Goal: Transaction & Acquisition: Book appointment/travel/reservation

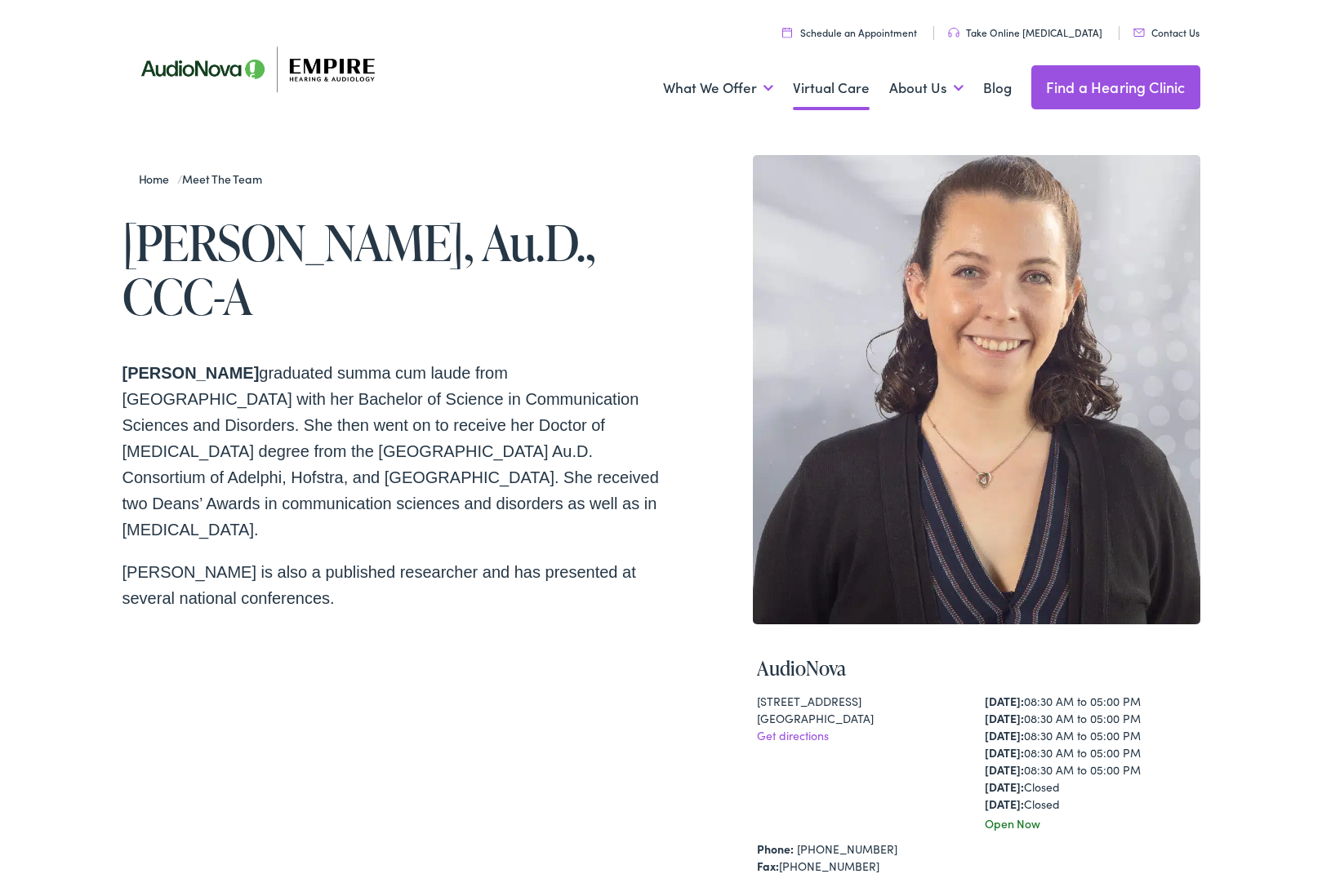
click at [816, 86] on link "Virtual Care" at bounding box center [832, 88] width 77 height 61
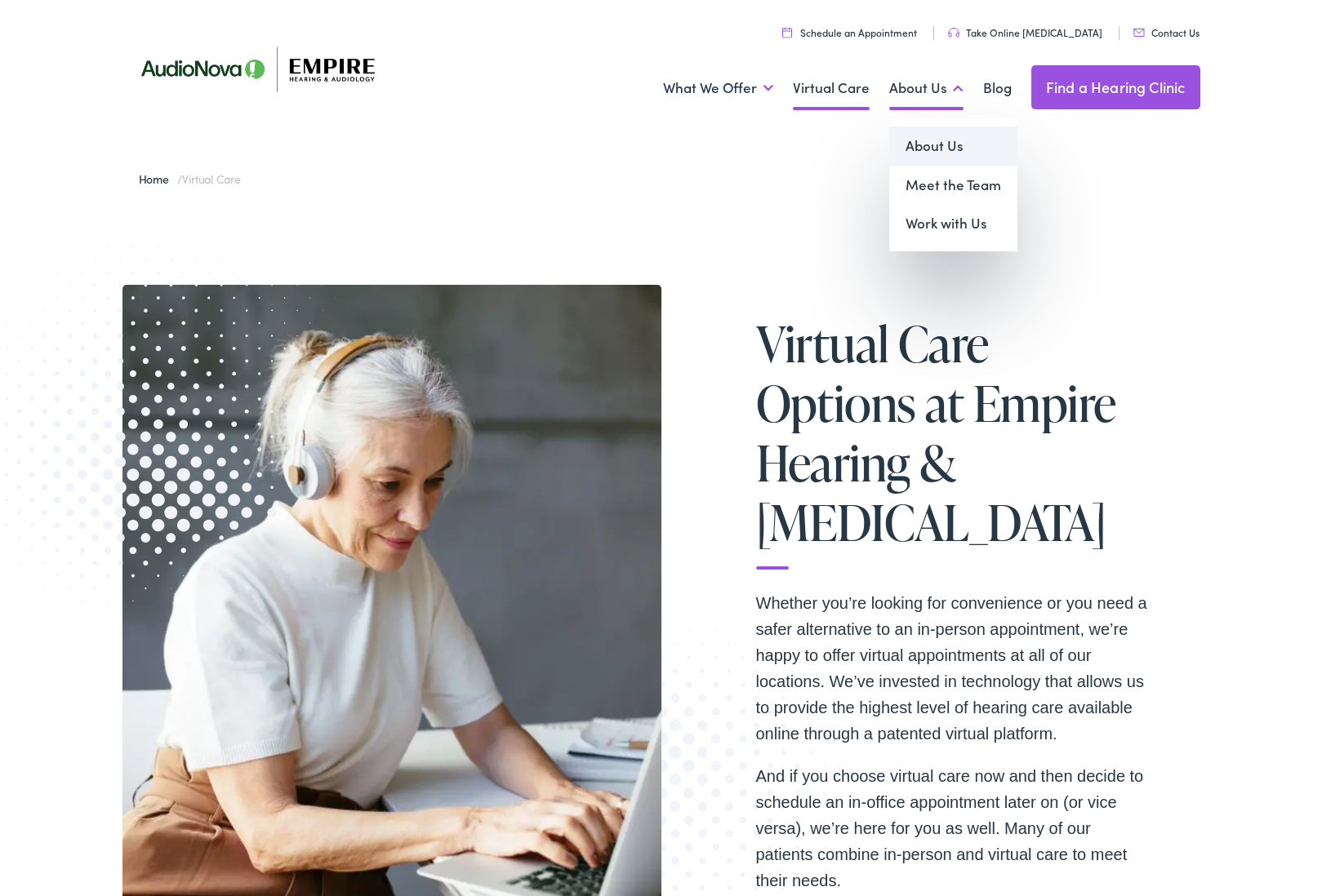
click at [938, 144] on link "About Us" at bounding box center [954, 146] width 128 height 39
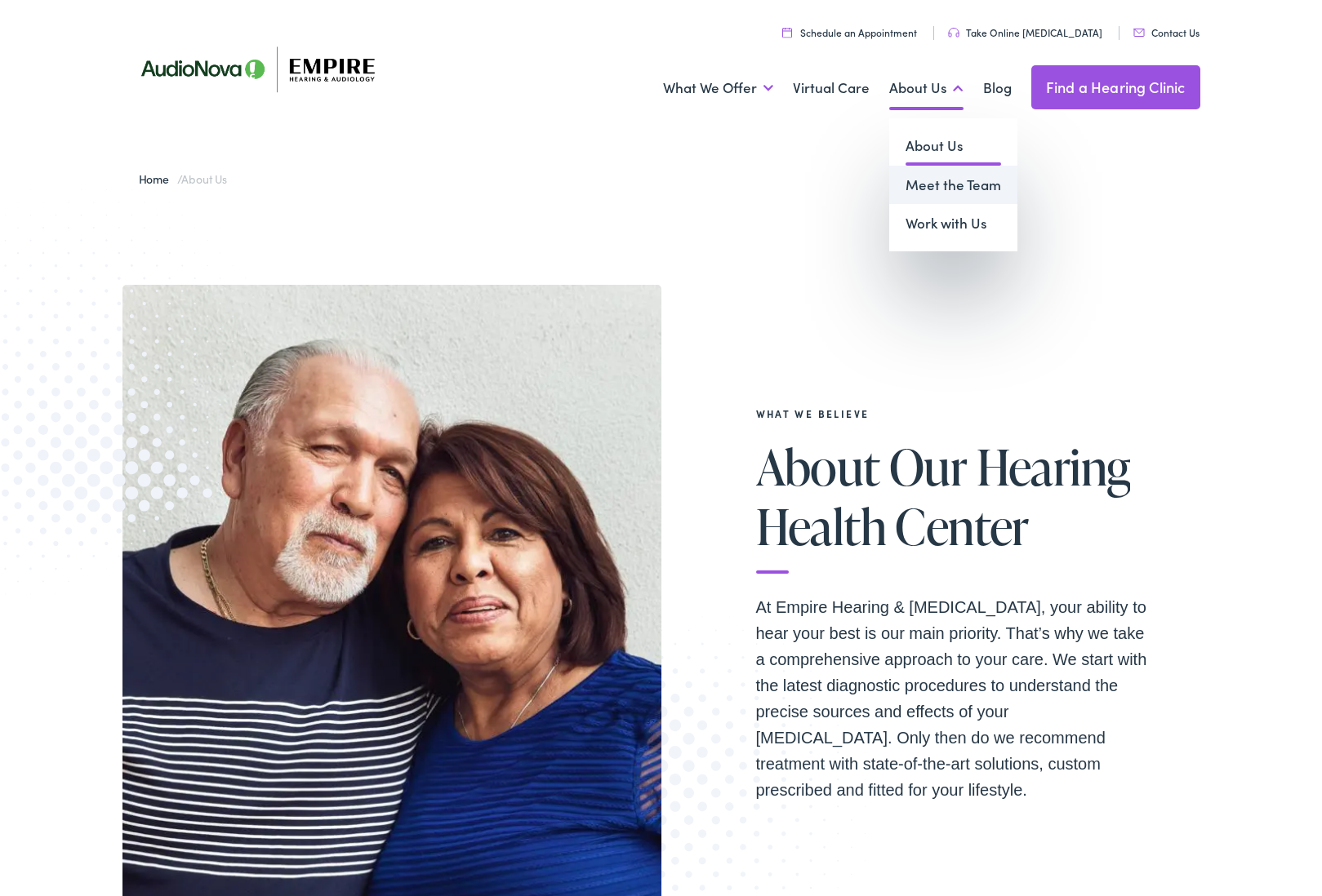
click at [929, 184] on link "Meet the Team" at bounding box center [954, 185] width 128 height 39
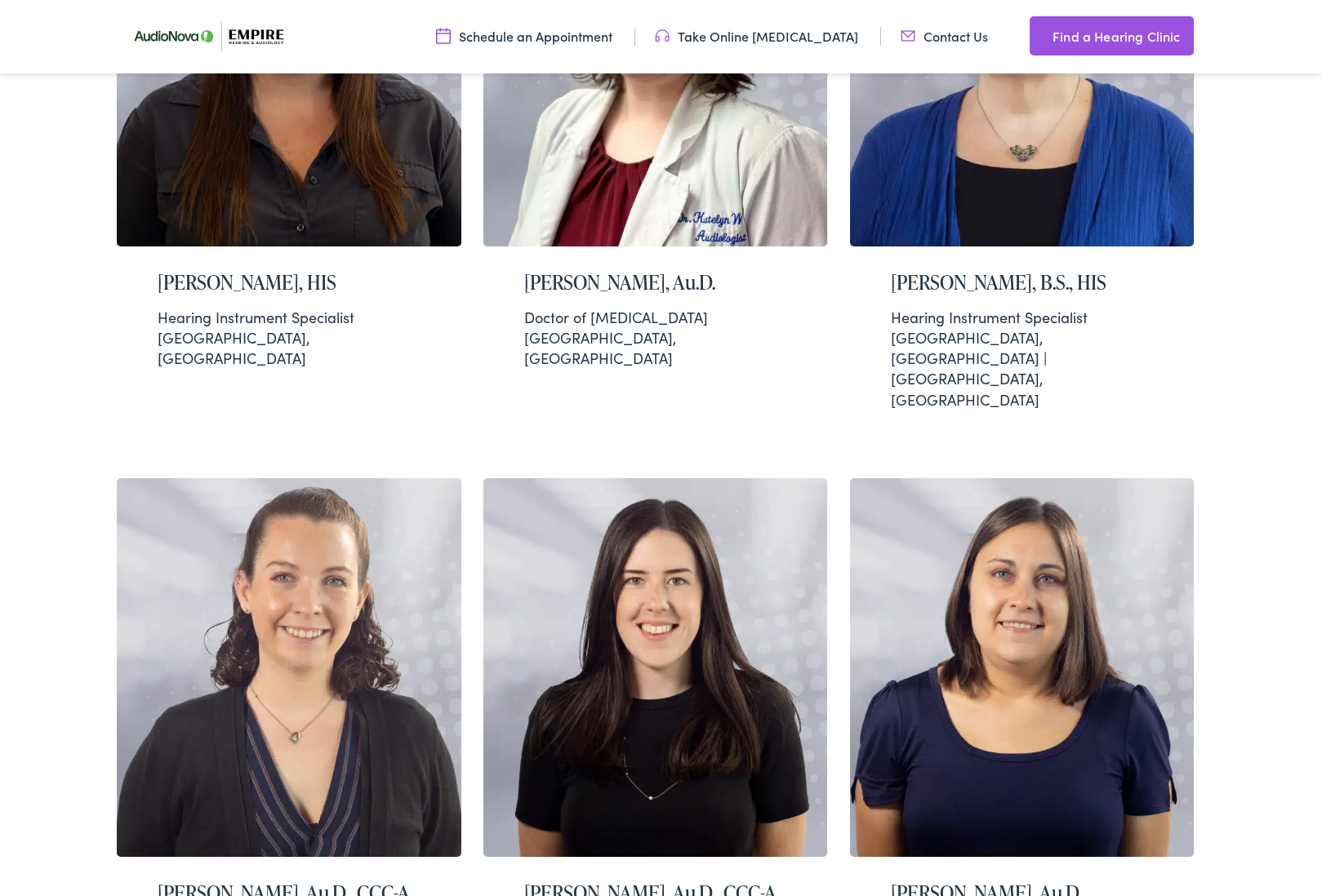
scroll to position [2546, 0]
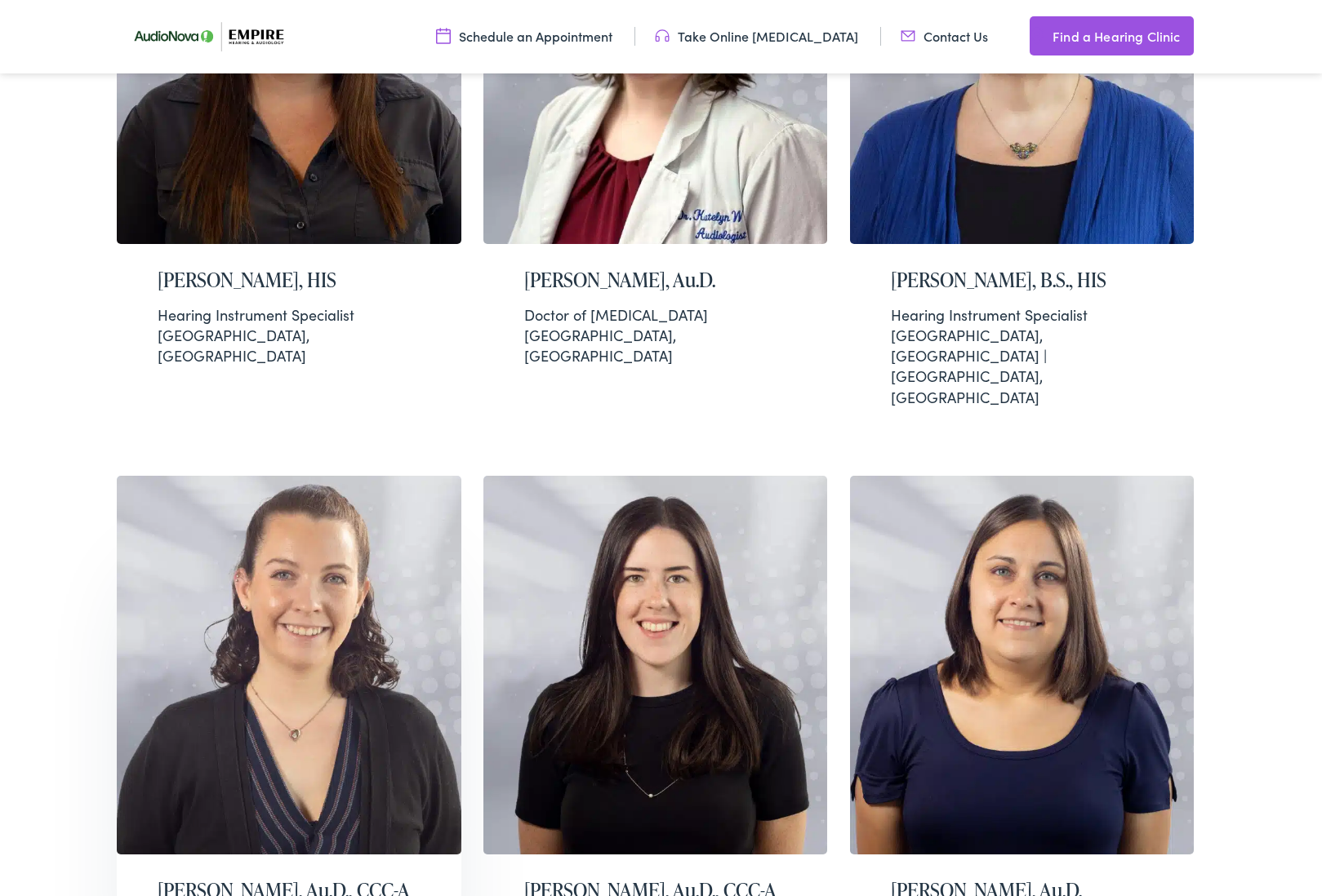
click at [348, 476] on img at bounding box center [289, 665] width 345 height 379
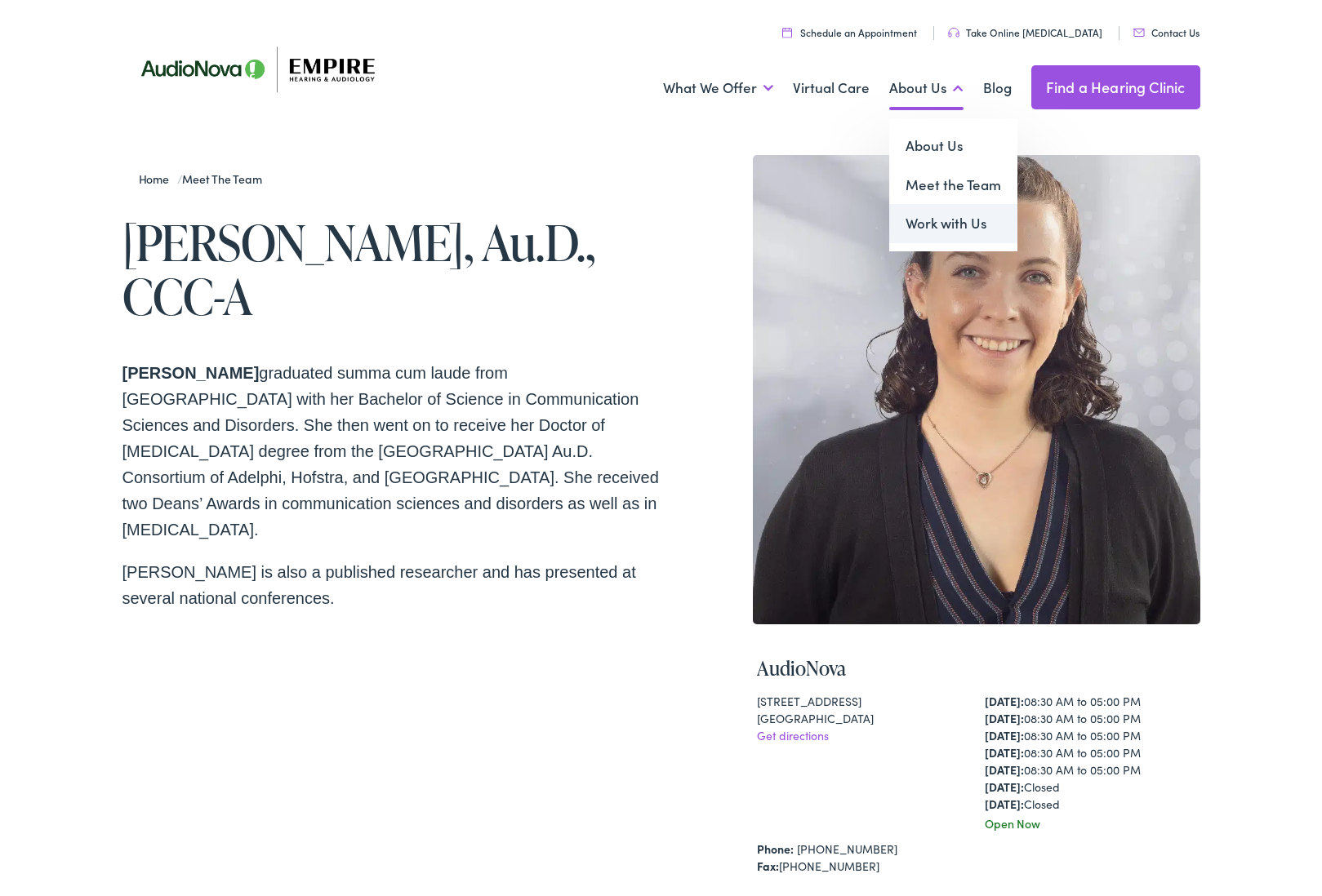
click at [929, 225] on link "Work with Us" at bounding box center [954, 223] width 128 height 39
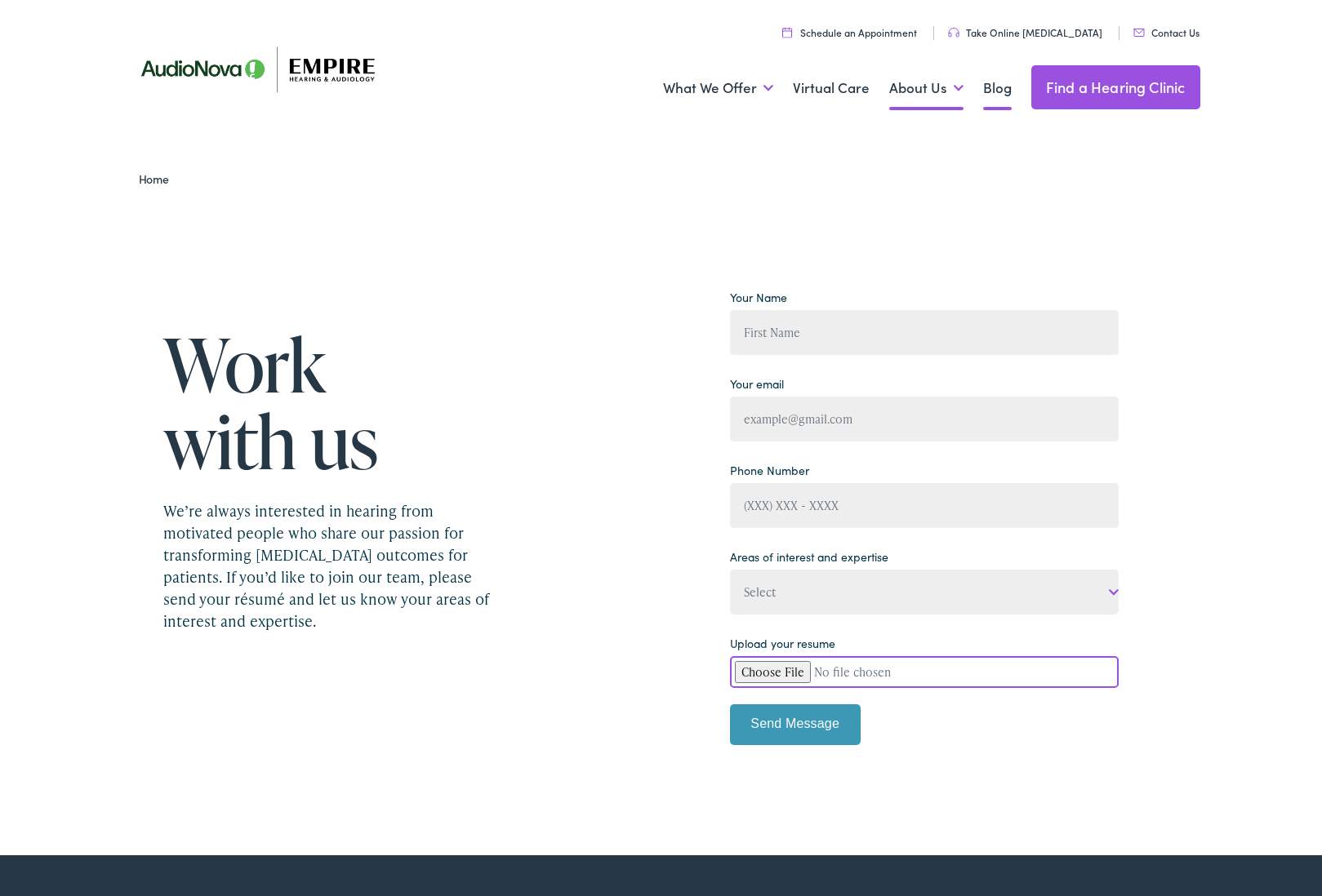
click at [991, 92] on link "Blog" at bounding box center [998, 88] width 29 height 61
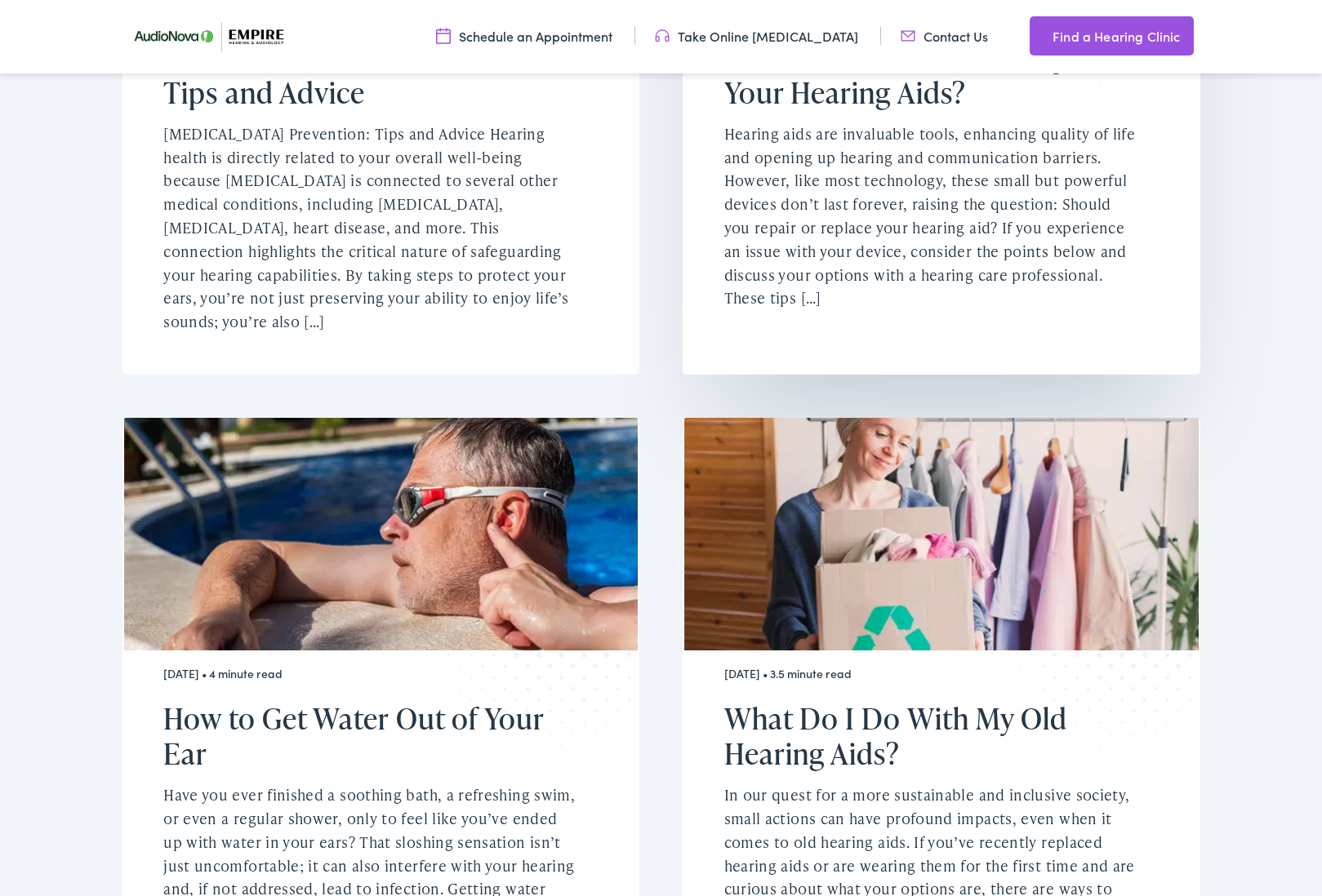
scroll to position [810, 0]
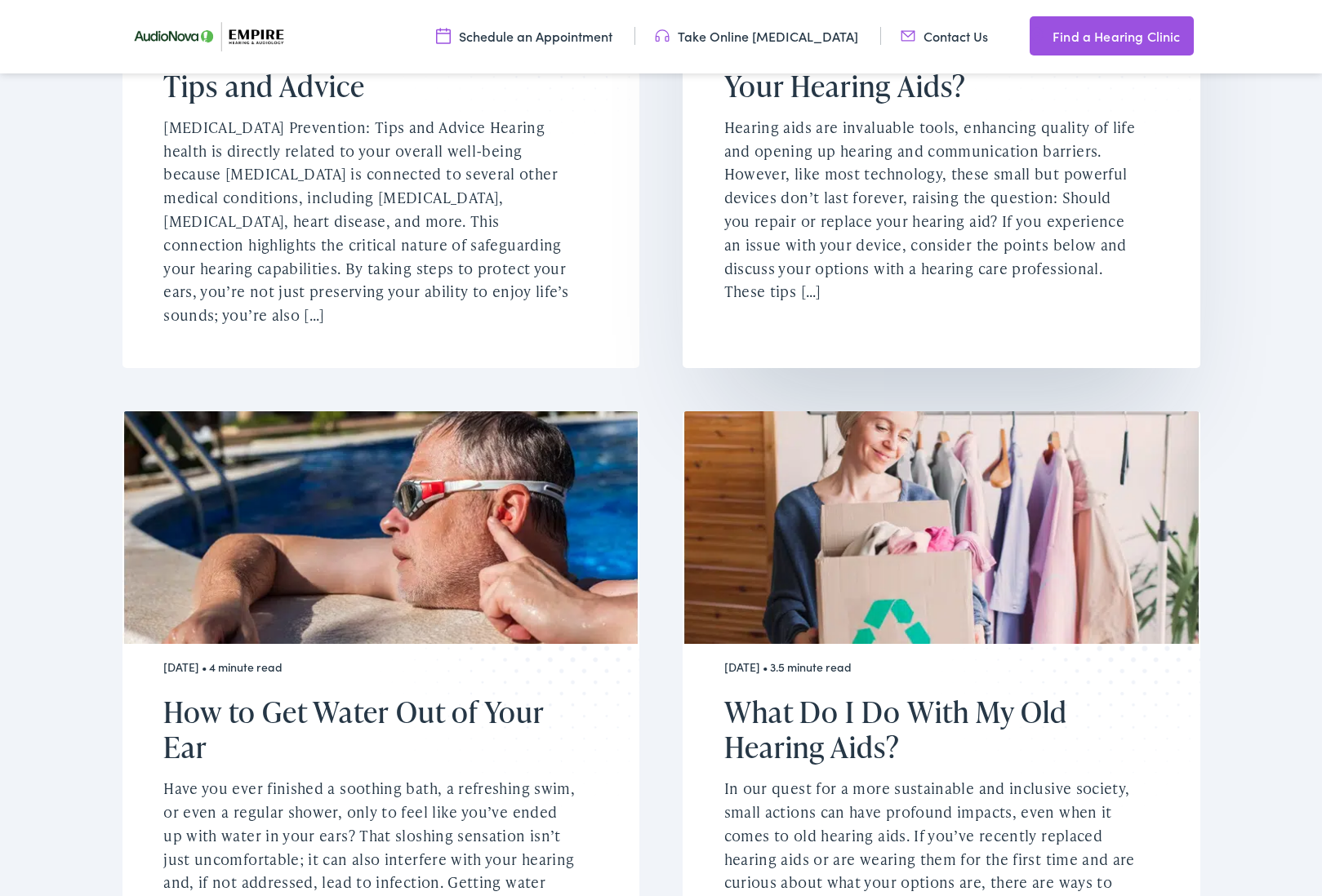
click at [779, 280] on p "Hearing aids are invaluable tools, enhancing quality of life and opening up hea…" at bounding box center [931, 210] width 414 height 188
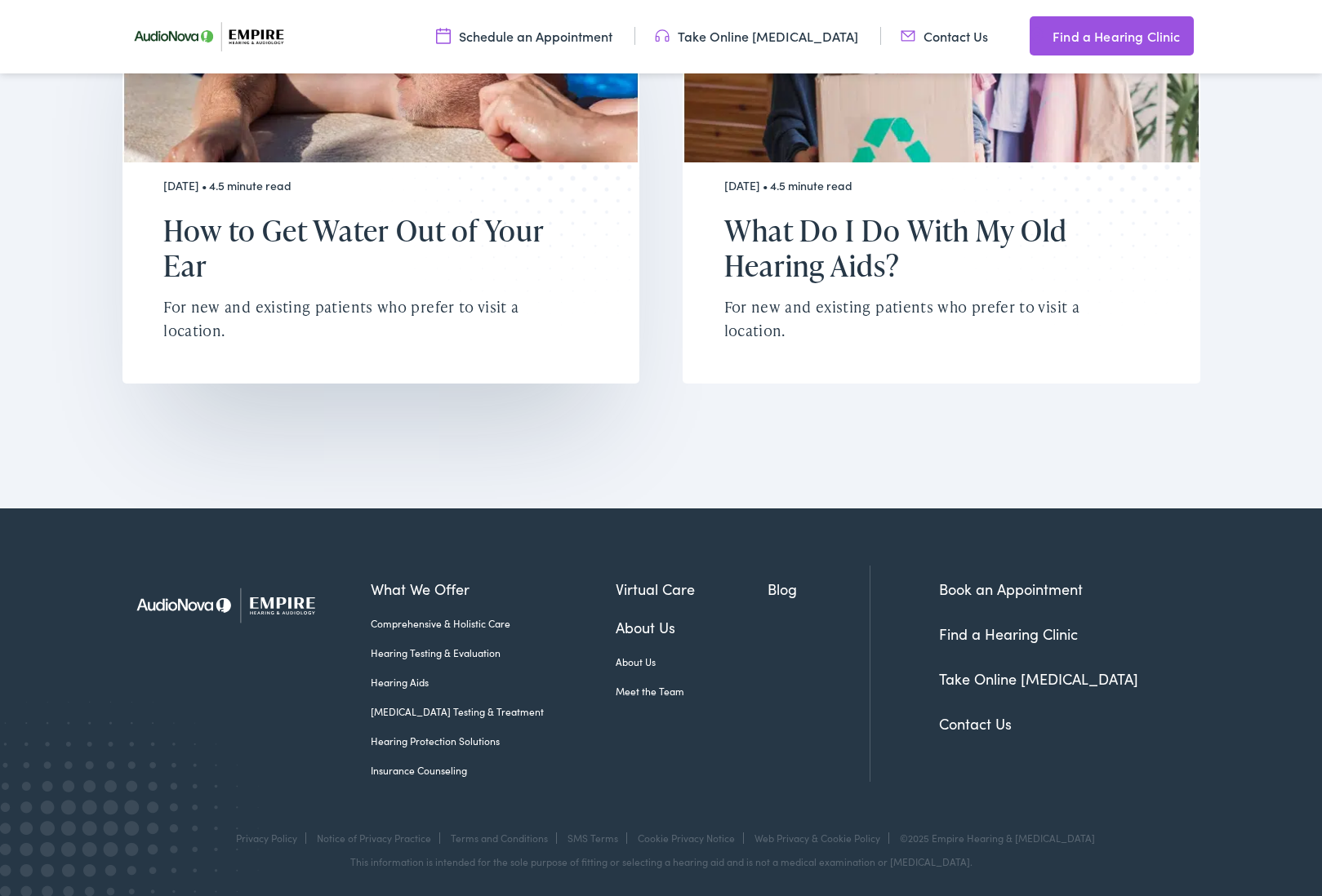
scroll to position [3562, 0]
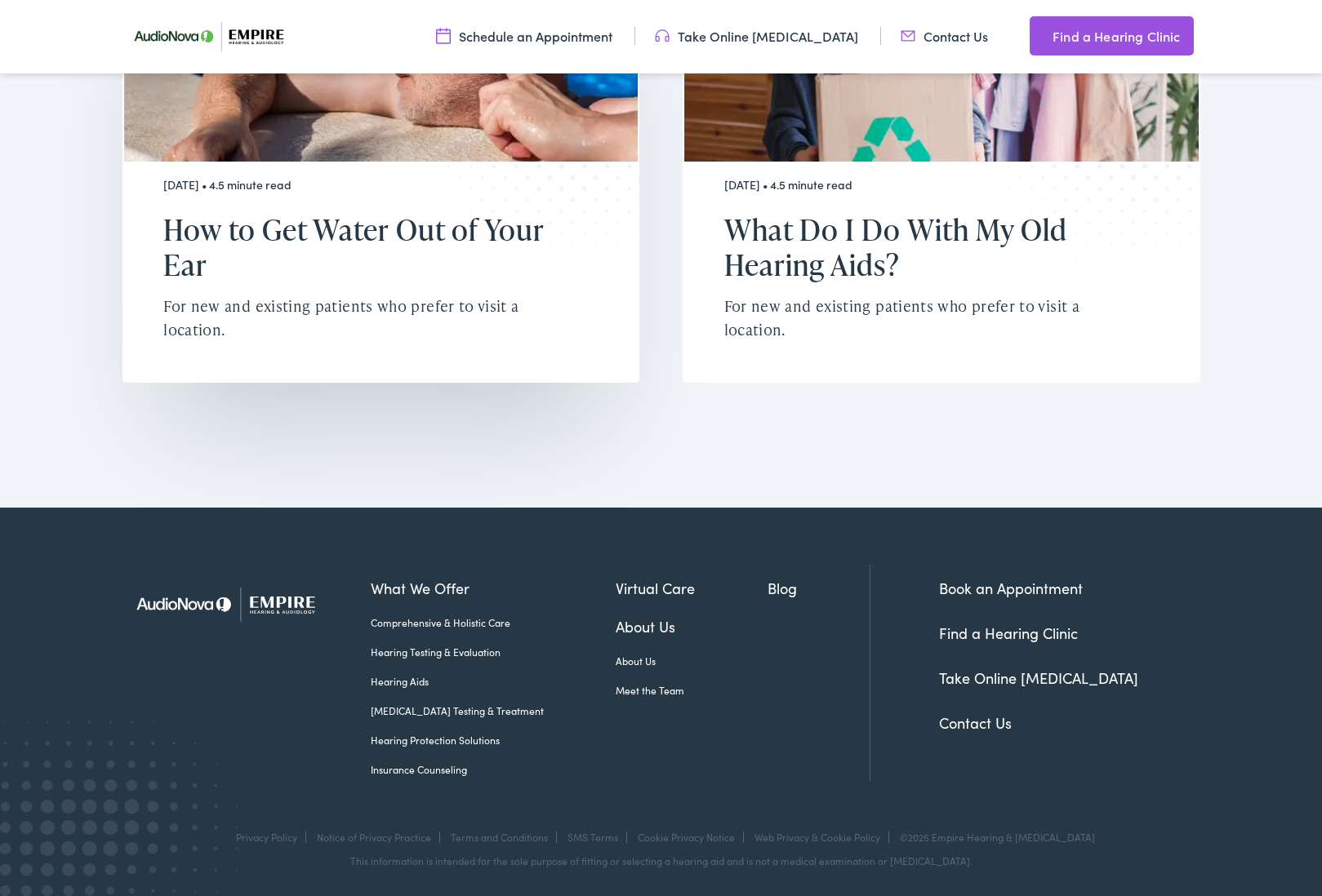
click at [241, 309] on p "For new and existing patients who prefer to visit a location." at bounding box center [370, 319] width 414 height 48
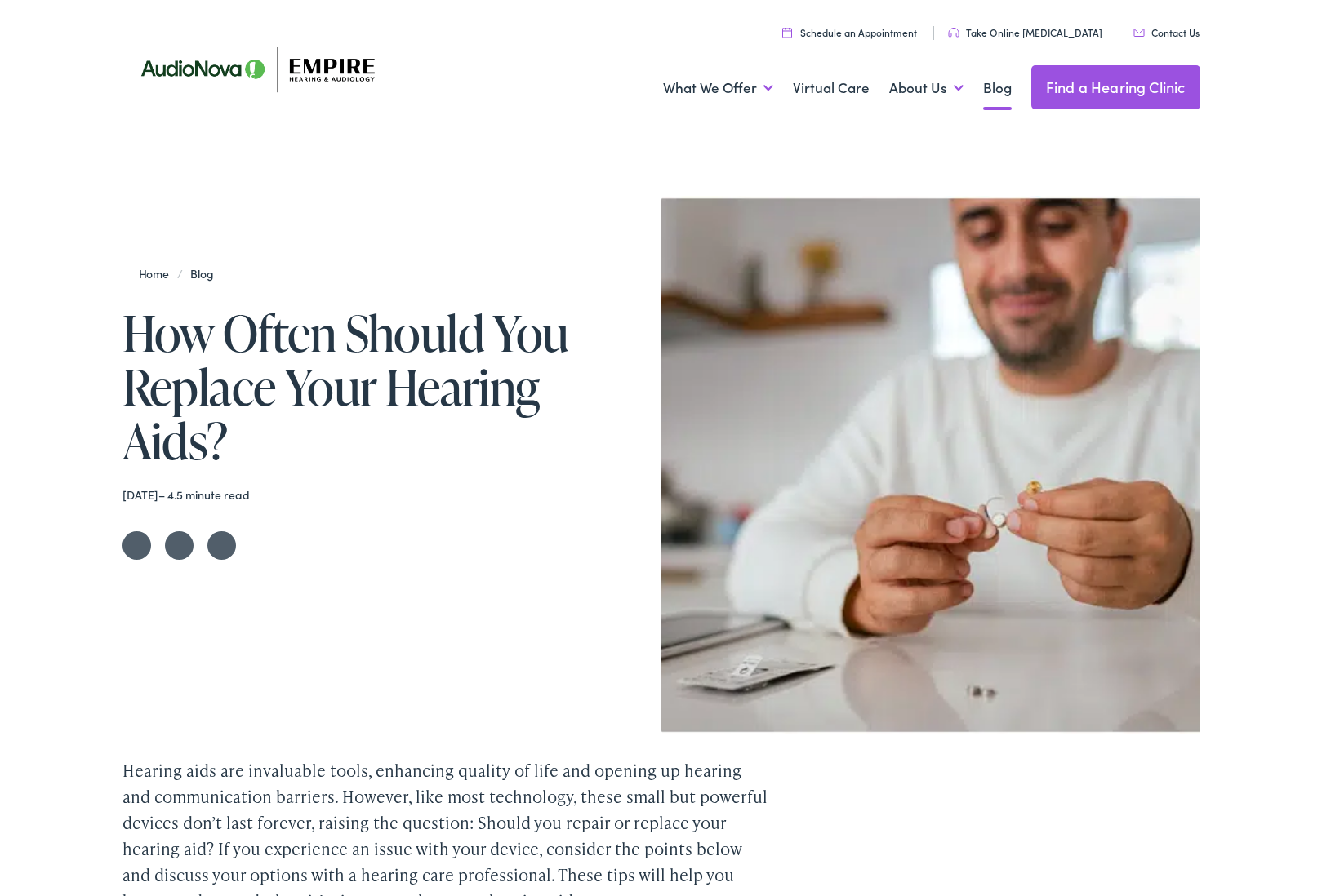
scroll to position [0, 0]
click at [1047, 29] on link "Take Online [MEDICAL_DATA]" at bounding box center [1025, 32] width 154 height 14
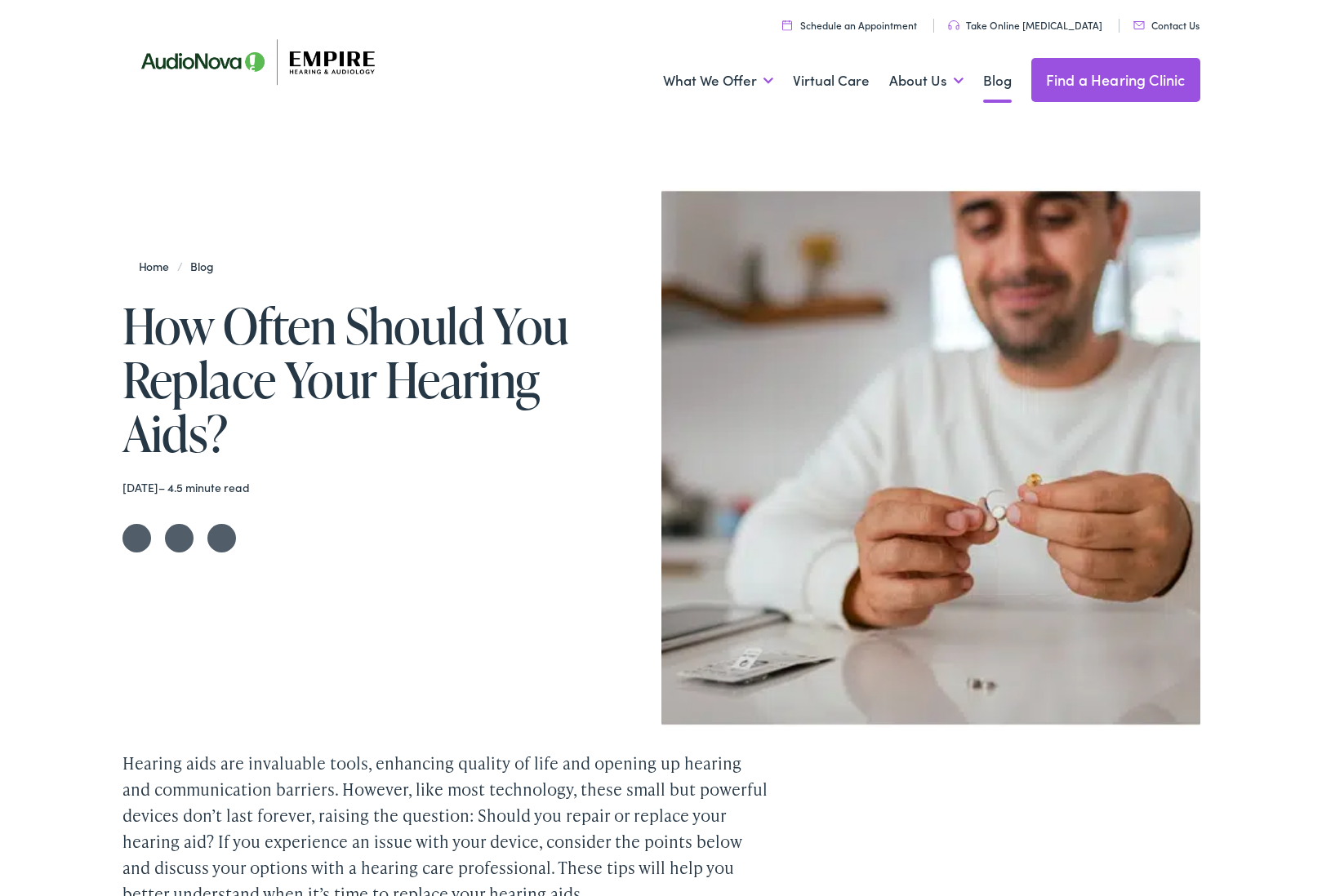
scroll to position [10, 0]
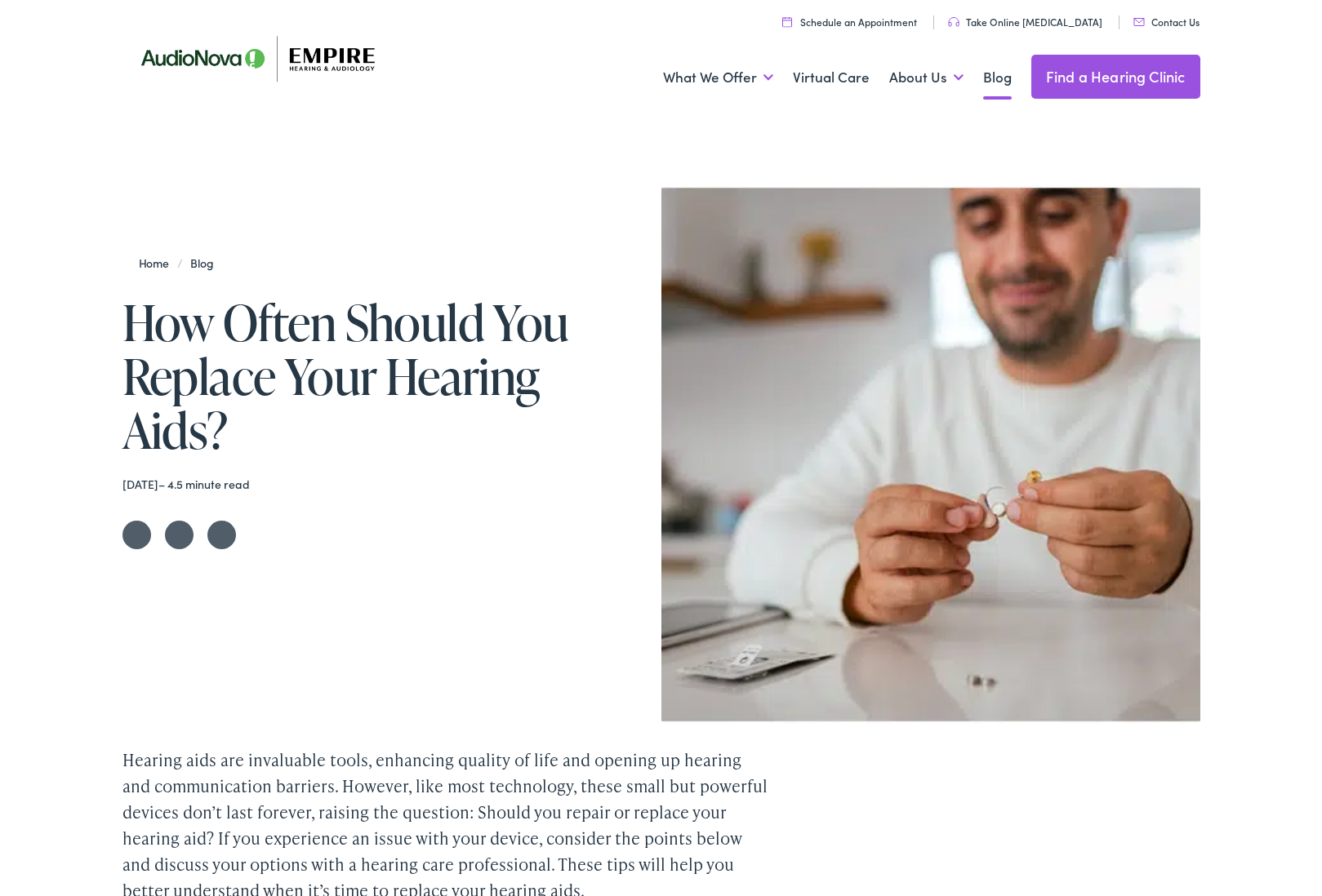
click at [849, 26] on ul "Schedule an Appointment Take Online Hearing Test Contact Us Find a Hearing Clin…" at bounding box center [667, 20] width 1089 height 22
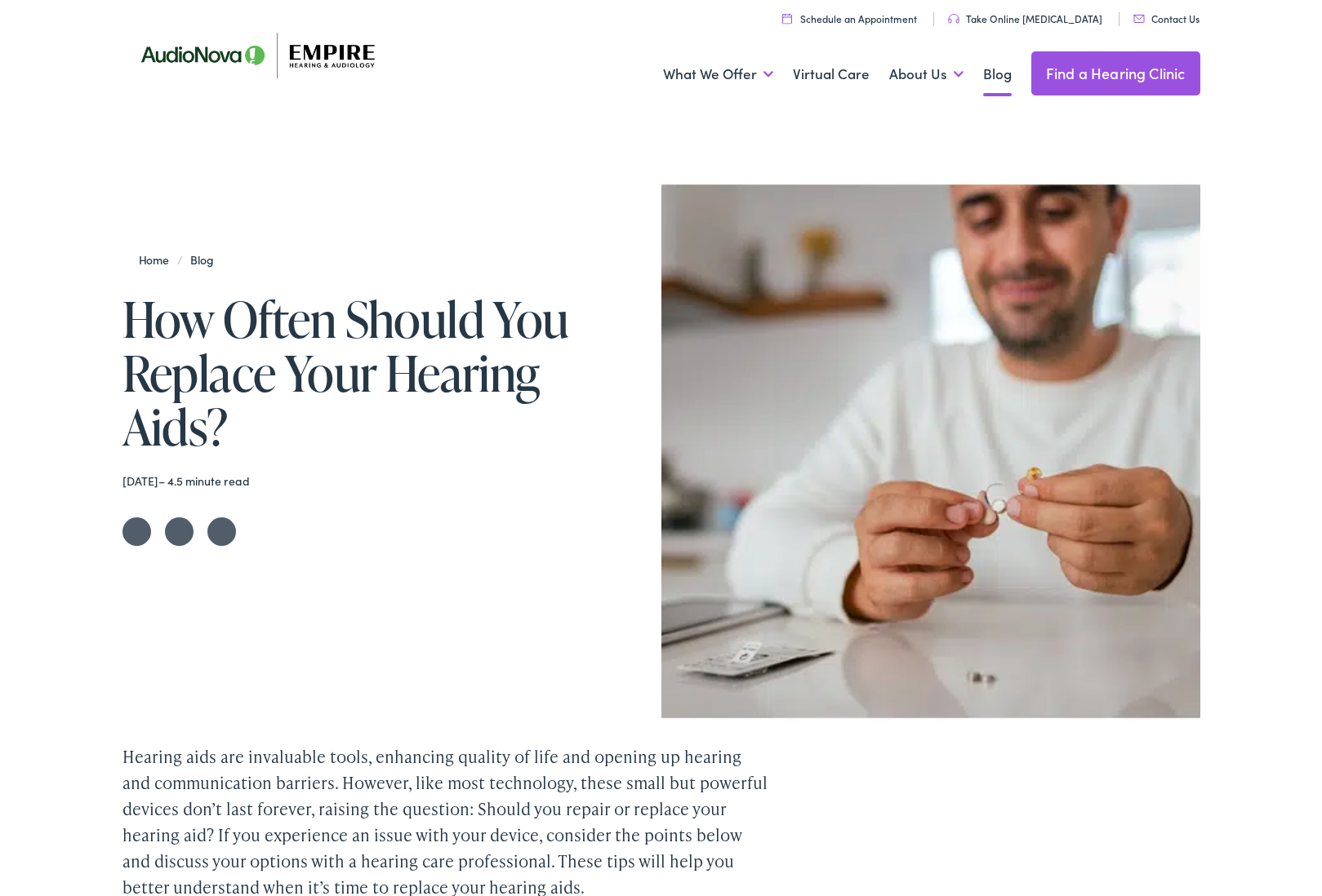
click at [833, 17] on link "Schedule an Appointment" at bounding box center [849, 18] width 135 height 14
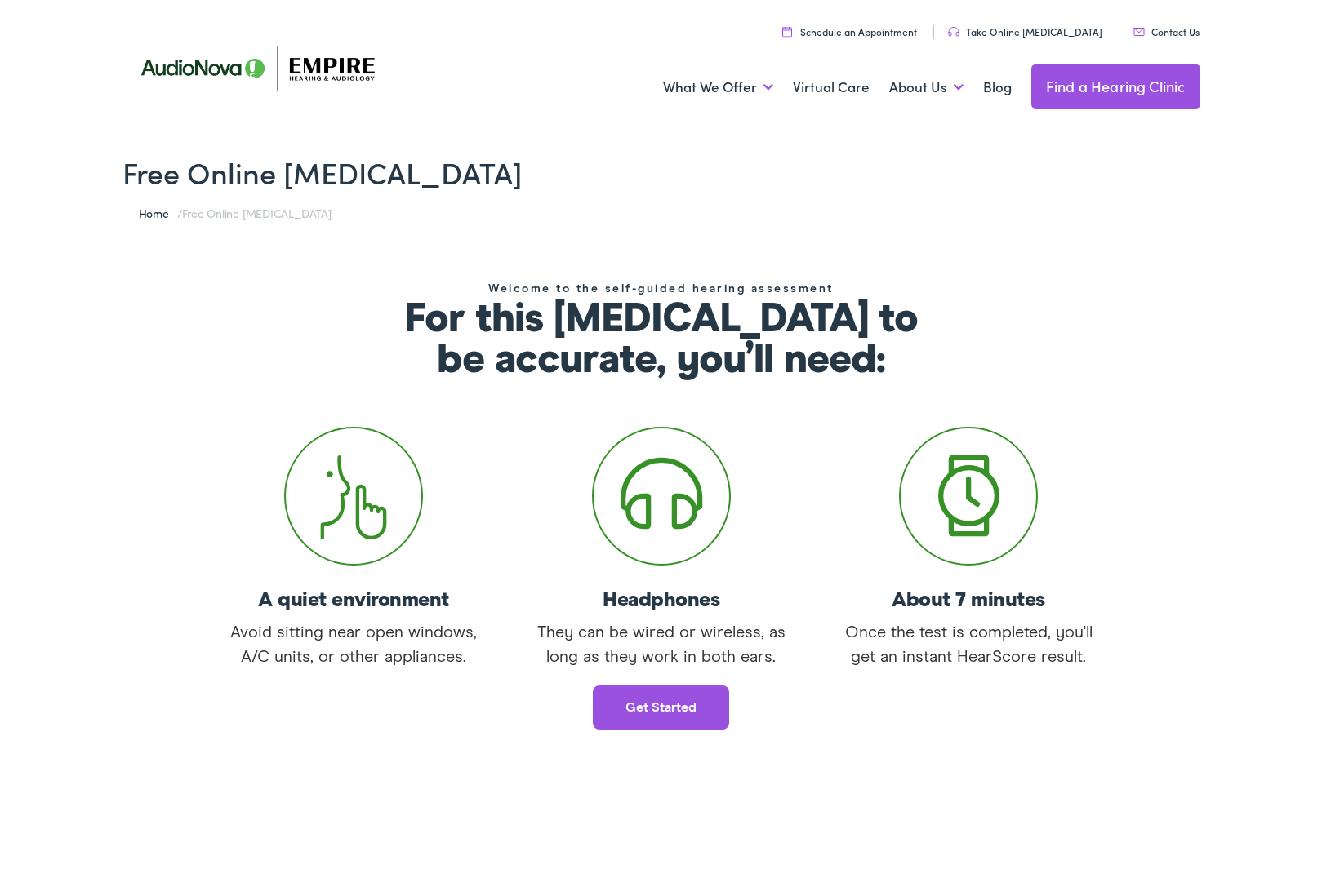
scroll to position [1, 1]
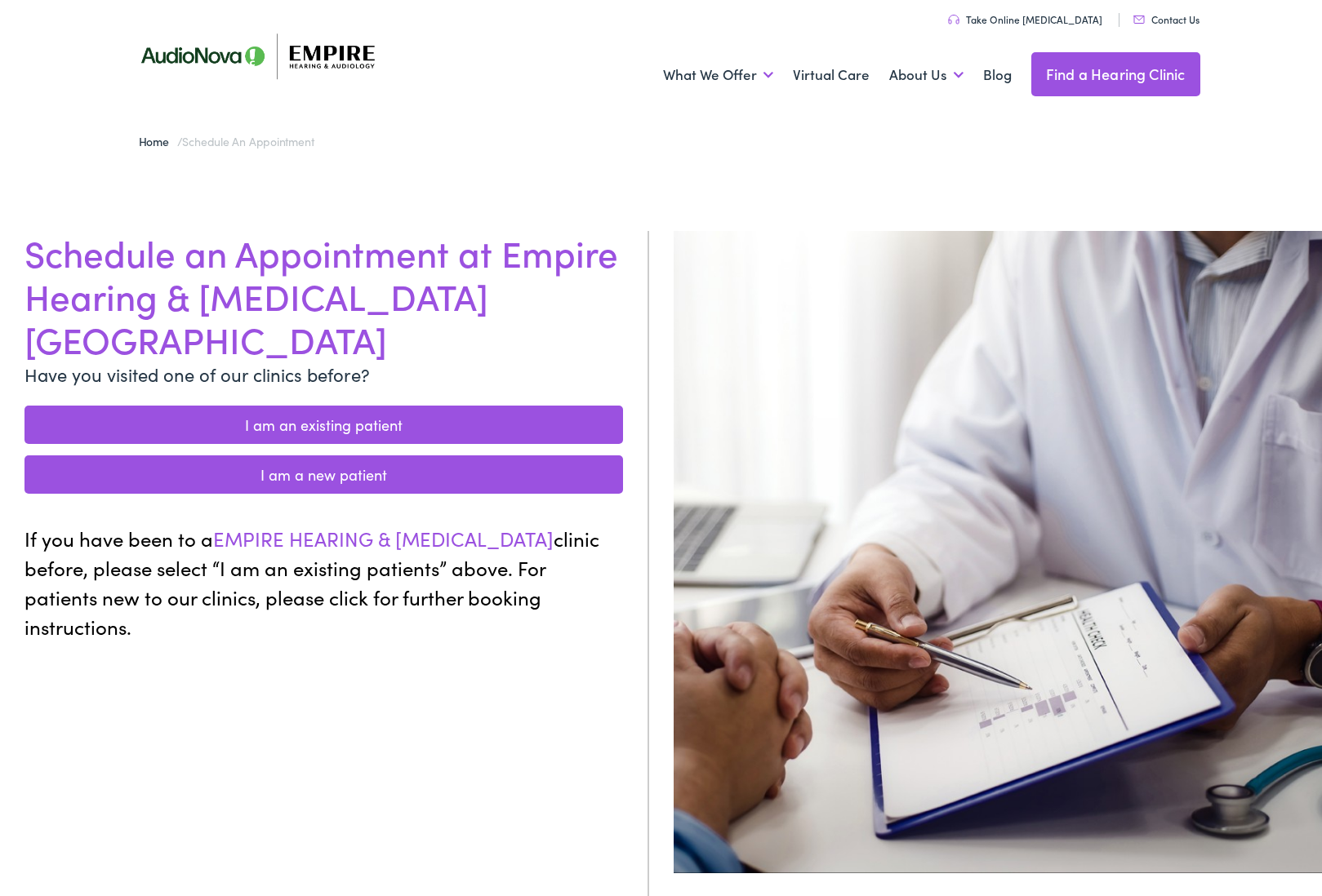
scroll to position [15, 0]
